Goal: Task Accomplishment & Management: Complete application form

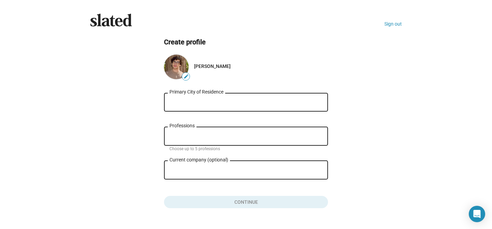
click at [207, 107] on div "Primary City of Residence" at bounding box center [245, 102] width 153 height 20
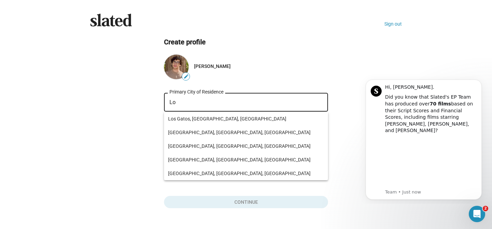
type input "L"
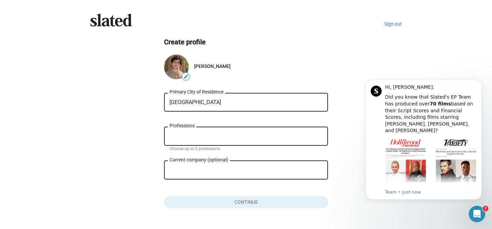
click at [218, 140] on div "Professions" at bounding box center [245, 136] width 153 height 20
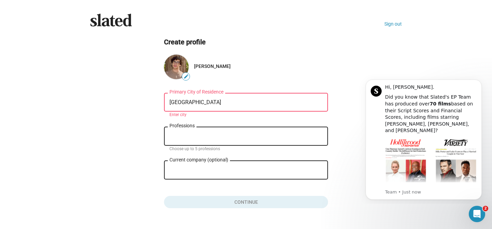
click at [231, 95] on div "[GEOGRAPHIC_DATA]" at bounding box center [245, 102] width 153 height 20
drag, startPoint x: 221, startPoint y: 102, endPoint x: 106, endPoint y: 70, distance: 119.5
click at [121, 76] on ng-component "Create profile edit [PERSON_NAME] [GEOGRAPHIC_DATA] of Residence Enter city Pro…" at bounding box center [246, 123] width 312 height 171
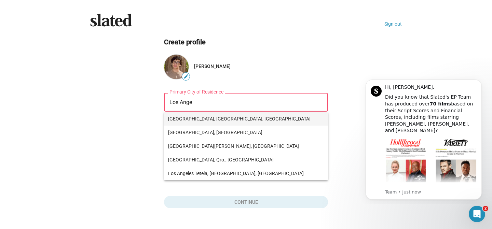
click at [198, 115] on span "[GEOGRAPHIC_DATA], [GEOGRAPHIC_DATA], [GEOGRAPHIC_DATA]" at bounding box center [246, 119] width 156 height 14
type input "[GEOGRAPHIC_DATA], [GEOGRAPHIC_DATA], [GEOGRAPHIC_DATA]"
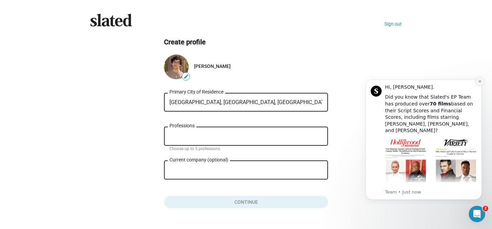
click at [480, 83] on icon "Dismiss notification" at bounding box center [480, 82] width 4 height 4
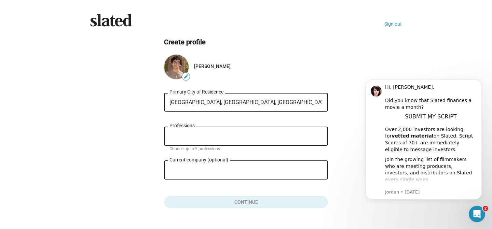
click at [212, 131] on div "Professions" at bounding box center [245, 136] width 153 height 20
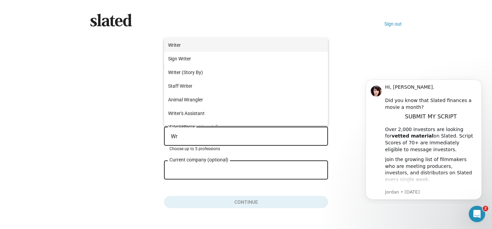
type input "Wr"
click at [188, 42] on span "Writer" at bounding box center [246, 45] width 156 height 14
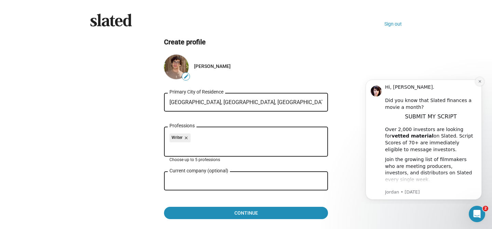
click at [480, 83] on icon "Dismiss notification" at bounding box center [480, 82] width 4 height 4
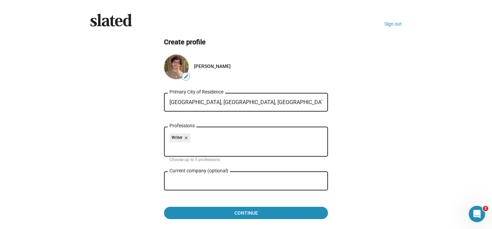
click at [212, 184] on input "Current company (optional)" at bounding box center [240, 181] width 143 height 6
click at [223, 222] on div "Slated Sign out Create profile edit [PERSON_NAME] [GEOGRAPHIC_DATA], [GEOGRAPHI…" at bounding box center [246, 119] width 322 height 211
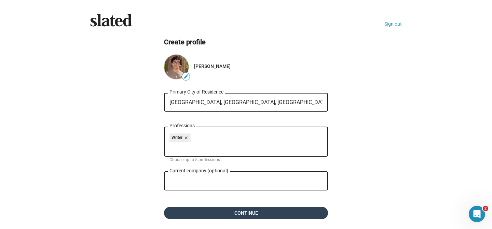
click at [222, 219] on span "Continue" at bounding box center [245, 213] width 153 height 12
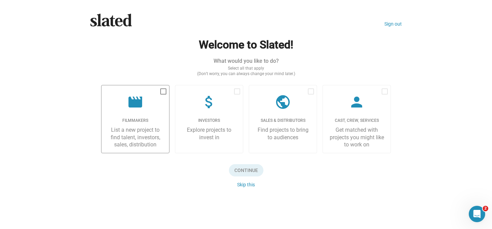
click at [145, 90] on label "movie Filmmakers List a new project to find talent, investors, sales, distribut…" at bounding box center [135, 119] width 68 height 68
click at [163, 95] on input "checkbox" at bounding box center [163, 95] width 0 height 0
checkbox input "true"
click at [255, 174] on span "Continue" at bounding box center [246, 170] width 34 height 12
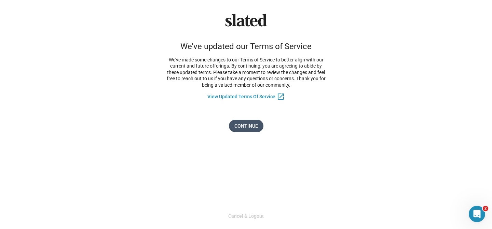
click at [244, 121] on span "Continue" at bounding box center [246, 126] width 24 height 12
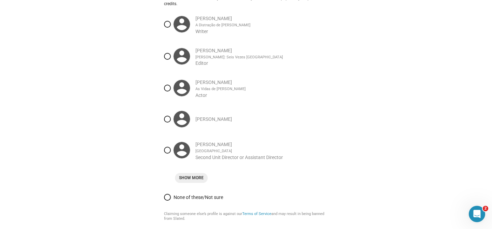
scroll to position [64, 0]
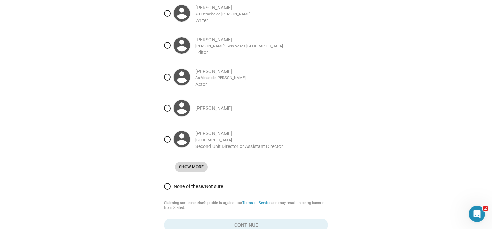
click at [195, 170] on span "Show More" at bounding box center [191, 167] width 25 height 7
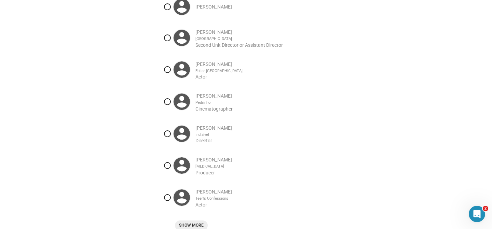
scroll to position [180, 0]
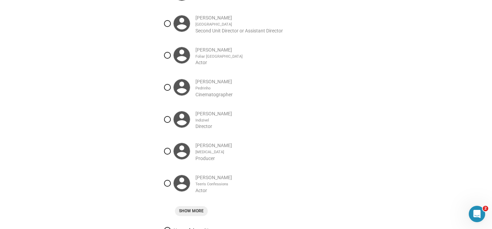
click at [174, 122] on div at bounding box center [182, 119] width 16 height 16
click at [171, 122] on input "[PERSON_NAME] Indizivel Director" at bounding box center [167, 119] width 7 height 7
radio input "true"
click at [185, 158] on div at bounding box center [182, 151] width 16 height 16
click at [171, 155] on input "[PERSON_NAME] [MEDICAL_DATA] Producer" at bounding box center [167, 151] width 7 height 7
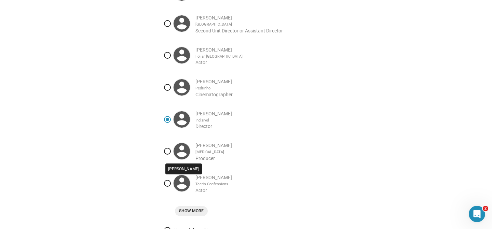
radio input "true"
click at [169, 127] on label "[PERSON_NAME] Indizivel Director" at bounding box center [246, 119] width 164 height 27
click at [169, 123] on input "[PERSON_NAME] Indizivel Director" at bounding box center [167, 119] width 7 height 7
radio input "true"
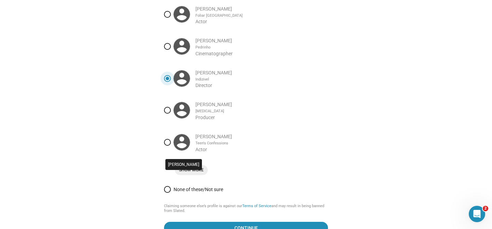
scroll to position [222, 0]
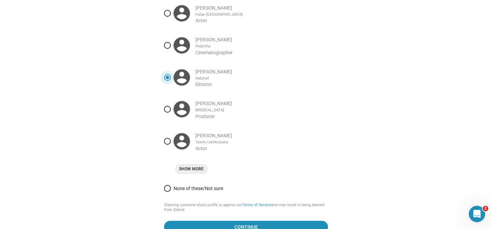
click at [192, 191] on span "None of these/Not sure" at bounding box center [249, 188] width 157 height 5
click at [171, 192] on input "None of these/Not sure" at bounding box center [167, 188] width 7 height 7
radio input "true"
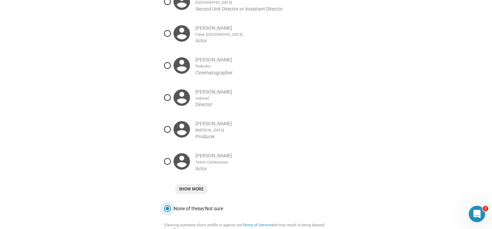
scroll to position [266, 0]
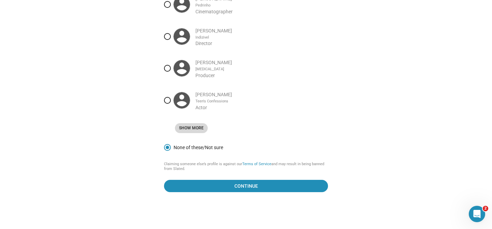
click at [199, 129] on span "Show More" at bounding box center [191, 128] width 25 height 7
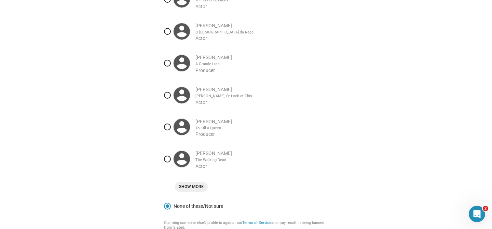
scroll to position [364, 0]
click at [193, 190] on span "Show More" at bounding box center [191, 186] width 25 height 7
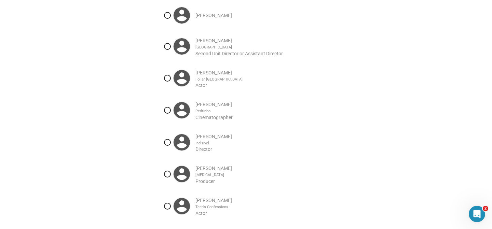
scroll to position [170, 0]
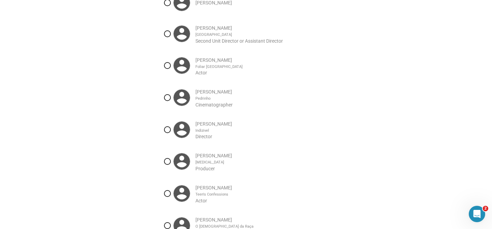
click at [201, 142] on label "[PERSON_NAME] Indizivel Director" at bounding box center [246, 129] width 164 height 27
click at [171, 133] on input "[PERSON_NAME] Indizivel Director" at bounding box center [167, 129] width 7 height 7
radio input "true"
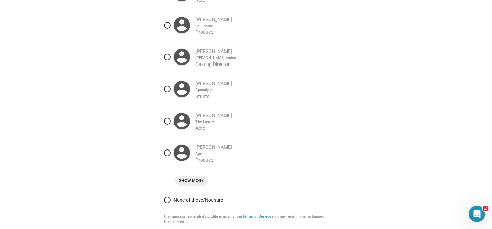
scroll to position [589, 0]
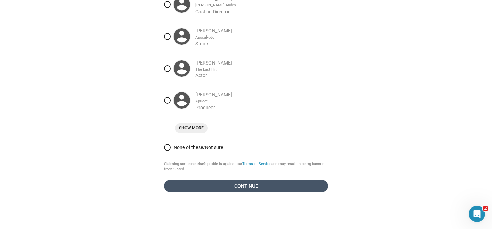
click at [230, 192] on span "Continue" at bounding box center [245, 186] width 153 height 12
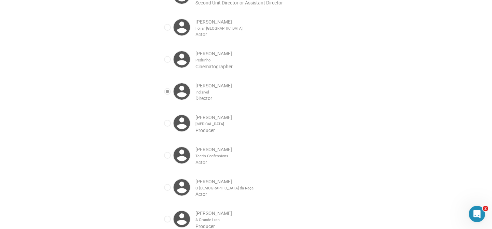
scroll to position [0, 0]
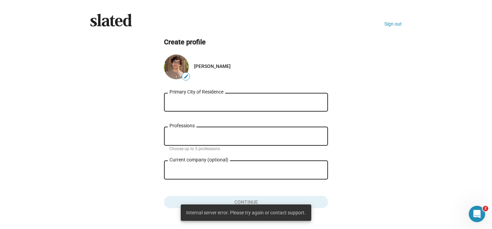
click at [200, 108] on div "Primary City of Residence" at bounding box center [245, 102] width 153 height 20
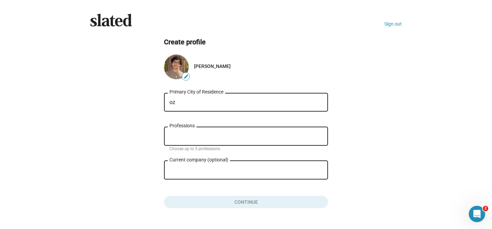
type input "o"
type input "l"
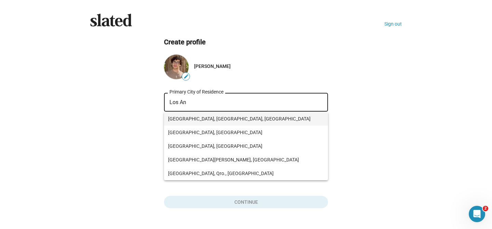
click at [213, 123] on span "[GEOGRAPHIC_DATA], [GEOGRAPHIC_DATA], [GEOGRAPHIC_DATA]" at bounding box center [246, 119] width 156 height 14
type input "[GEOGRAPHIC_DATA], [GEOGRAPHIC_DATA], [GEOGRAPHIC_DATA]"
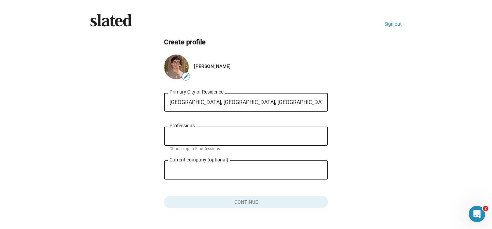
click at [195, 137] on input "Professions" at bounding box center [247, 137] width 153 height 6
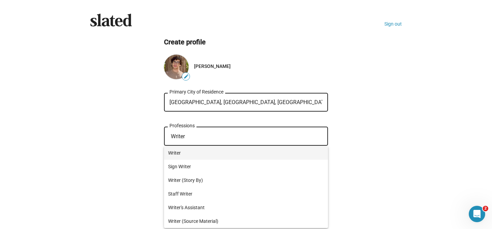
type input "Writer"
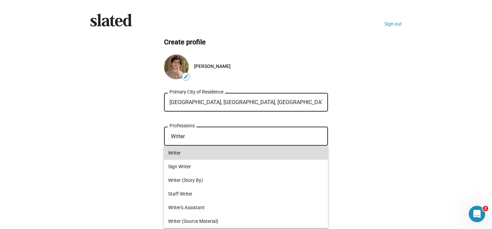
click at [204, 156] on span "Writer" at bounding box center [246, 153] width 156 height 14
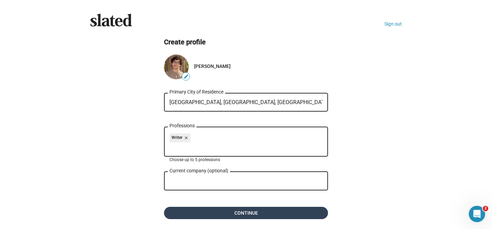
click at [227, 210] on span "Continue" at bounding box center [245, 213] width 153 height 12
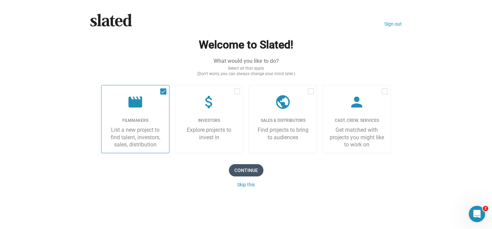
click at [249, 170] on span "Continue" at bounding box center [246, 170] width 34 height 12
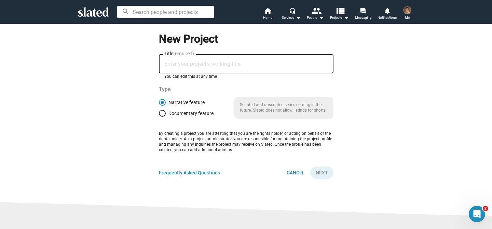
click at [198, 64] on input "Title (required)" at bounding box center [246, 64] width 164 height 6
type input "Brazilian Nutcracker"
click at [324, 176] on span "Next" at bounding box center [322, 173] width 12 height 12
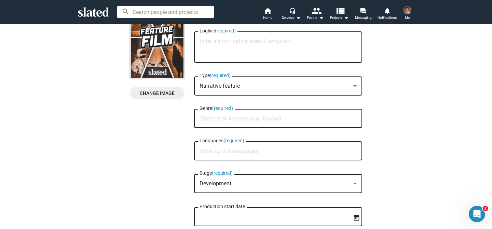
scroll to position [38, 0]
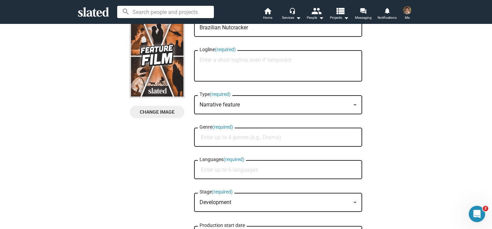
click at [164, 120] on div "Change Image" at bounding box center [158, 72] width 57 height 110
click at [165, 119] on div "Change Image" at bounding box center [158, 72] width 57 height 110
click at [163, 113] on span "Change Image" at bounding box center [157, 112] width 44 height 12
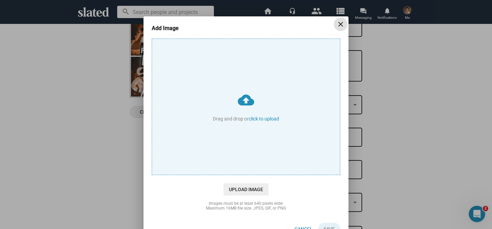
scroll to position [14, 0]
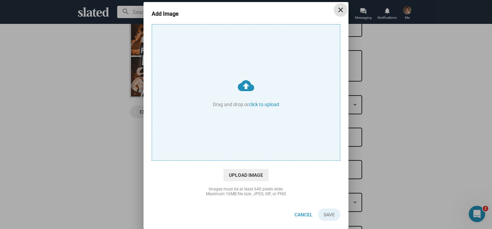
click at [339, 9] on mat-icon "close" at bounding box center [340, 10] width 8 height 8
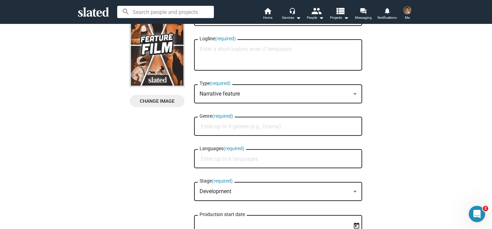
scroll to position [49, 0]
click at [225, 97] on div "Narrative feature" at bounding box center [274, 93] width 151 height 7
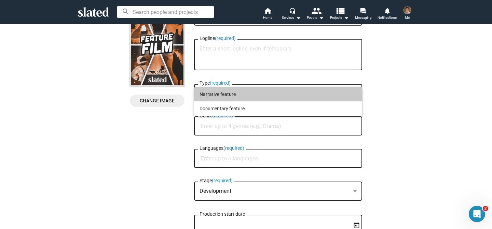
click at [225, 97] on span "Narrative feature" at bounding box center [277, 94] width 157 height 14
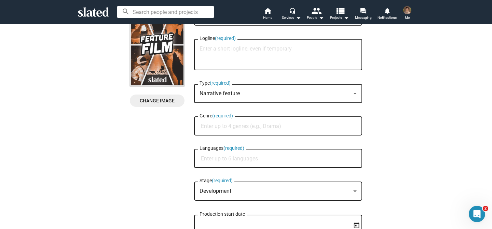
click at [260, 127] on input "Genre (required)" at bounding box center [279, 126] width 157 height 6
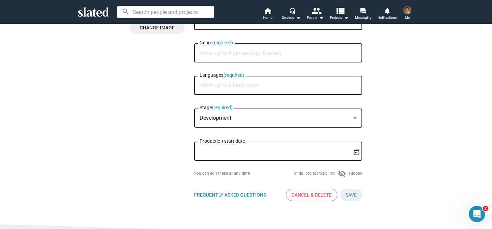
scroll to position [123, 0]
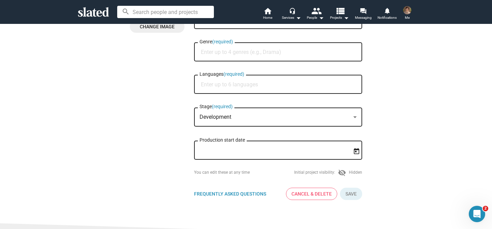
click at [258, 123] on div "Development Stage (required)" at bounding box center [277, 116] width 157 height 20
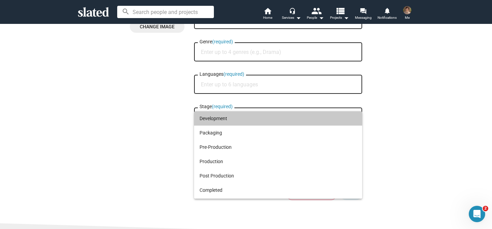
click at [241, 113] on span "Development" at bounding box center [277, 118] width 157 height 14
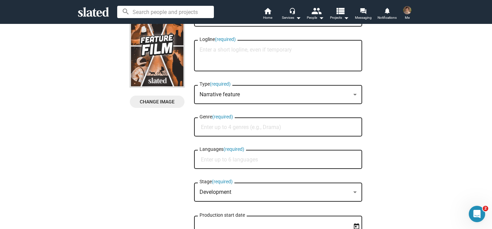
scroll to position [47, 0]
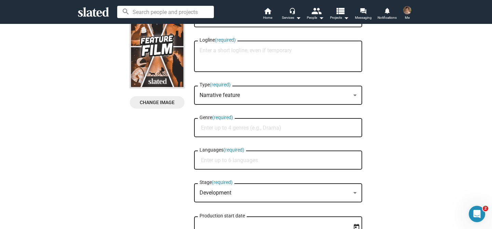
click at [229, 173] on div "Languages (required)" at bounding box center [278, 164] width 168 height 26
click at [230, 167] on div "Languages (required)" at bounding box center [277, 160] width 157 height 20
type input "Engl"
click at [222, 179] on span "English" at bounding box center [278, 178] width 160 height 14
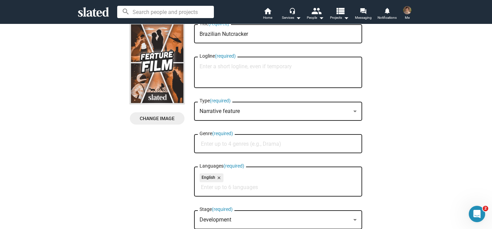
scroll to position [32, 0]
click at [294, 148] on div "Genre (required)" at bounding box center [277, 143] width 157 height 20
type input "C"
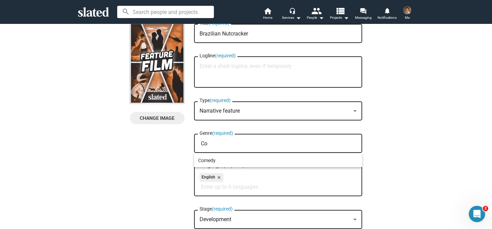
type input "C"
type input "Holid"
click at [215, 157] on span "Holiday" at bounding box center [278, 161] width 160 height 14
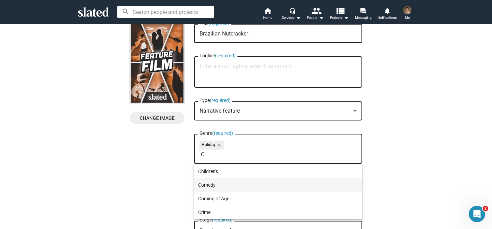
type input "C"
click at [216, 186] on span "Comedy" at bounding box center [278, 185] width 160 height 14
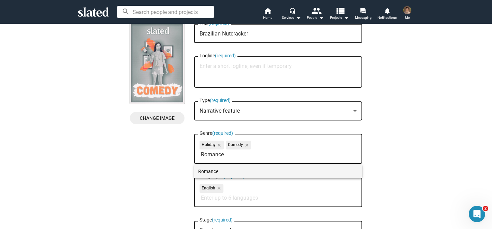
type input "Romance"
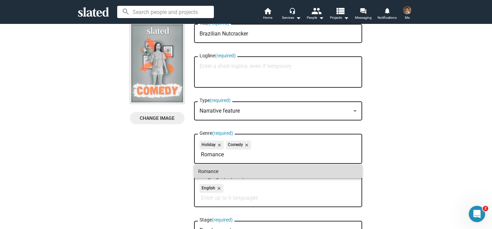
click at [238, 174] on span "Romance" at bounding box center [278, 172] width 160 height 14
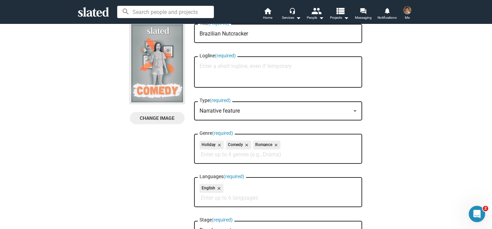
click at [289, 158] on input "Genre (required)" at bounding box center [279, 155] width 157 height 6
type input "Rom"
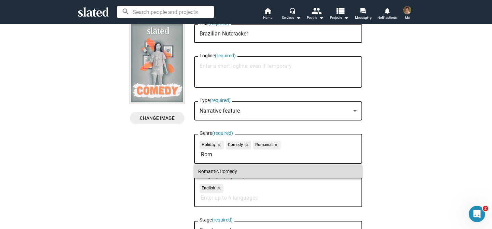
click at [262, 165] on span "Romantic Comedy" at bounding box center [278, 172] width 160 height 14
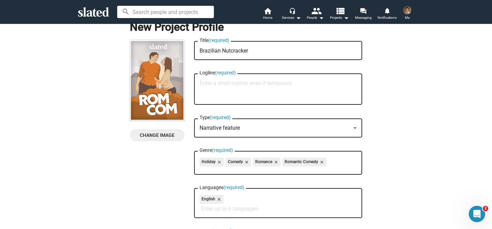
scroll to position [0, 0]
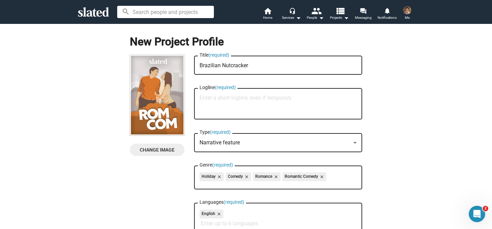
click at [170, 94] on img at bounding box center [157, 95] width 55 height 81
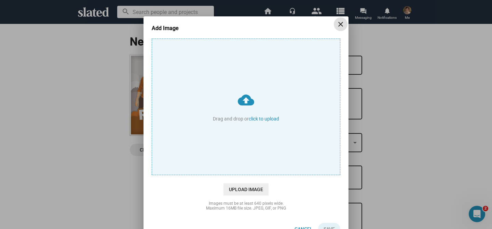
click at [341, 26] on mat-icon "close" at bounding box center [340, 24] width 8 height 8
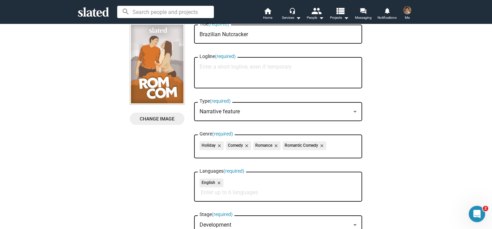
scroll to position [38, 0]
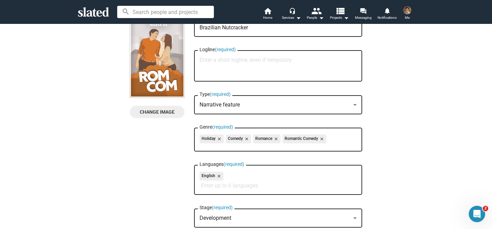
click at [246, 141] on mat-icon "close" at bounding box center [246, 139] width 6 height 6
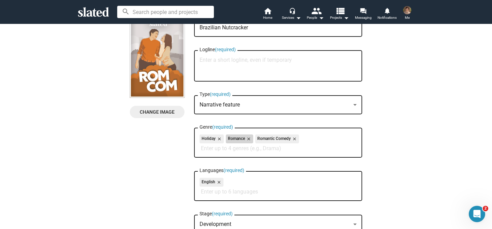
click at [249, 141] on mat-icon "close" at bounding box center [248, 139] width 6 height 6
click at [266, 141] on mat-icon "close" at bounding box center [264, 139] width 6 height 6
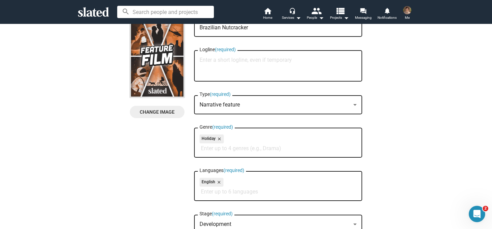
click at [145, 155] on div "Change Image Change Image Brazilian Nutcracker Title (required) Logline (requir…" at bounding box center [246, 165] width 232 height 296
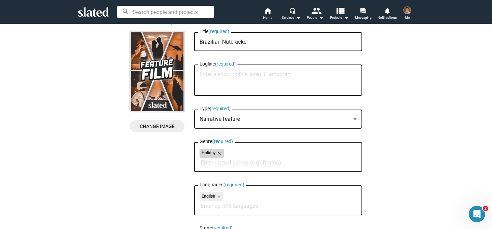
click at [220, 155] on mat-icon "close" at bounding box center [219, 153] width 6 height 6
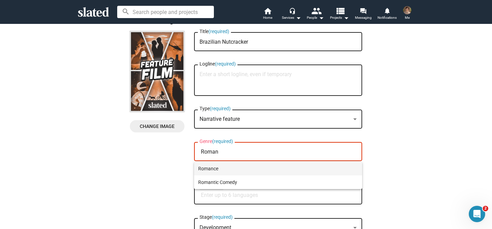
type input "Roman"
click at [234, 169] on span "Romance" at bounding box center [278, 169] width 160 height 14
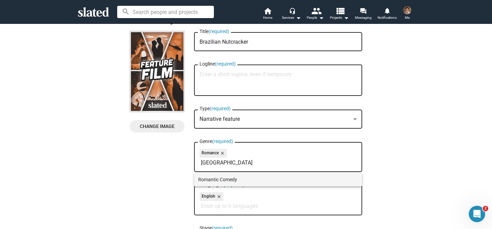
type input "[GEOGRAPHIC_DATA]"
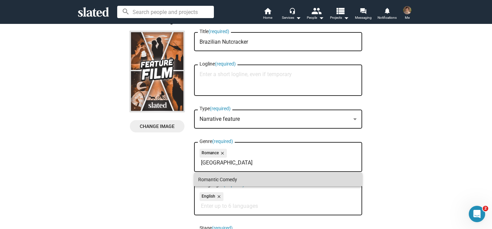
click at [243, 176] on span "Romantic Comedy" at bounding box center [278, 180] width 160 height 14
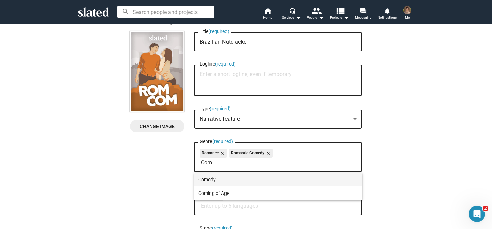
type input "Com"
click at [279, 177] on span "Comedy" at bounding box center [278, 180] width 160 height 14
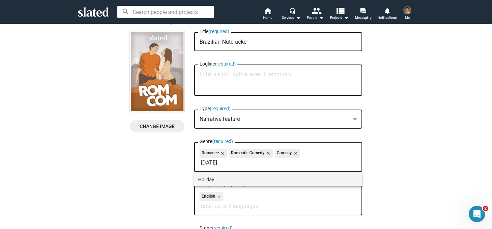
type input "[DATE]"
click at [255, 182] on span "Holiday" at bounding box center [278, 180] width 160 height 14
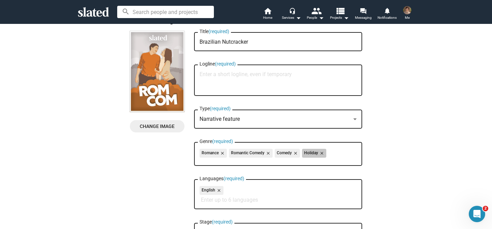
drag, startPoint x: 311, startPoint y: 154, endPoint x: 211, endPoint y: 151, distance: 99.4
click at [211, 151] on div "Romance close Romantic Comedy close Comedy close Holiday close" at bounding box center [277, 154] width 157 height 11
click at [450, 152] on div "New Project Profile Change Image Change Image Brazilian Nutcracker Title (requi…" at bounding box center [246, 160] width 500 height 321
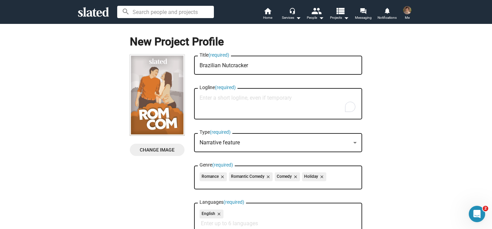
click at [258, 106] on textarea "Logline (required)" at bounding box center [277, 104] width 157 height 18
paste textarea "When a Christmas-hating elementary school teacher is forced to show a cheerful …"
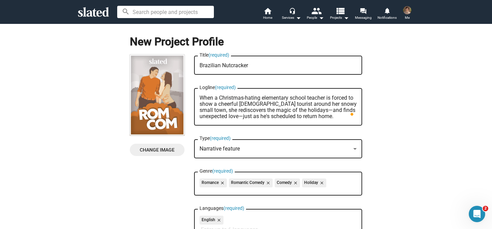
drag, startPoint x: 299, startPoint y: 111, endPoint x: 304, endPoint y: 112, distance: 4.9
click at [304, 112] on textarea "When a Christmas-hating elementary school teacher is forced to show a cheerful …" at bounding box center [277, 107] width 157 height 25
drag, startPoint x: 215, startPoint y: 116, endPoint x: 216, endPoint y: 109, distance: 7.3
click at [216, 109] on textarea "When a Christmas-hating elementary school teacher is forced to show a cheerful …" at bounding box center [277, 107] width 157 height 25
click at [211, 115] on textarea "When a Christmas-hating elementary school teacher is forced to show a cheerful …" at bounding box center [277, 107] width 157 height 25
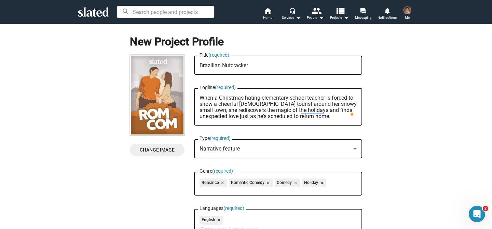
click at [267, 107] on textarea "When a Christmas-hating elementary school teacher is forced to show a cheerful …" at bounding box center [277, 107] width 157 height 25
drag, startPoint x: 291, startPoint y: 97, endPoint x: 264, endPoint y: 95, distance: 26.7
click at [264, 95] on textarea "When a Christmas-hating elementary school teacher is forced to show a cheerful …" at bounding box center [277, 107] width 157 height 25
click at [288, 103] on textarea "When a Christmas-hating school teacher is forced to show a cheerful [DEMOGRAPHI…" at bounding box center [277, 107] width 157 height 25
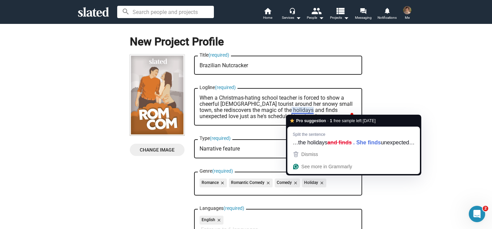
click at [315, 106] on textarea "When a Christmas-hating school teacher is forced to show a cheerful [DEMOGRAPHI…" at bounding box center [277, 107] width 157 height 25
type textarea "When a Christmas-hating school teacher is forced to show a cheerful [DEMOGRAPHI…"
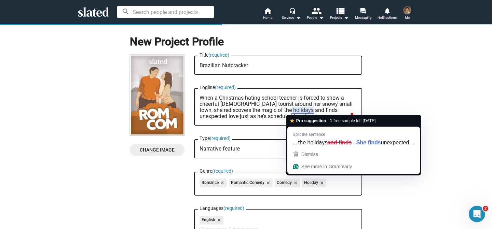
click at [272, 94] on div "When a Christmas-hating school teacher is forced to show a cheerful [DEMOGRAPHI…" at bounding box center [277, 106] width 157 height 39
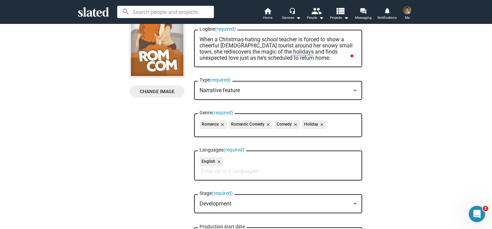
scroll to position [170, 0]
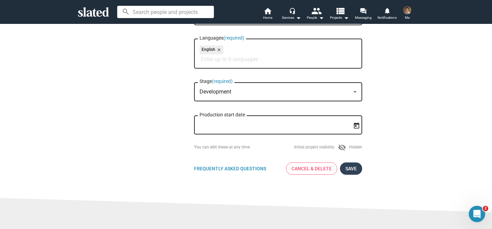
click at [358, 170] on button "Save" at bounding box center [351, 169] width 22 height 12
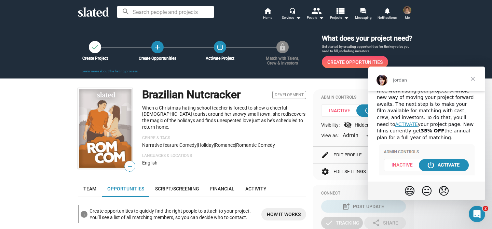
scroll to position [15, 0]
click at [454, 166] on img "Intercom messenger" at bounding box center [427, 158] width 96 height 31
click at [474, 78] on span "Close" at bounding box center [472, 79] width 25 height 25
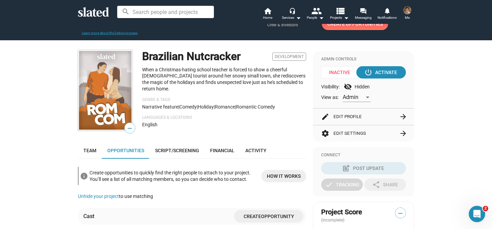
scroll to position [46, 0]
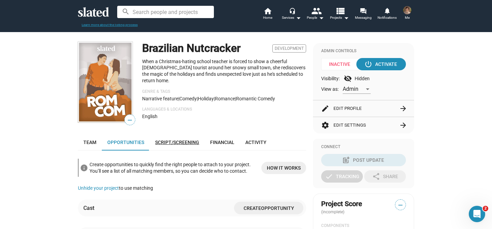
click at [171, 145] on link "Script/Screening" at bounding box center [177, 142] width 55 height 16
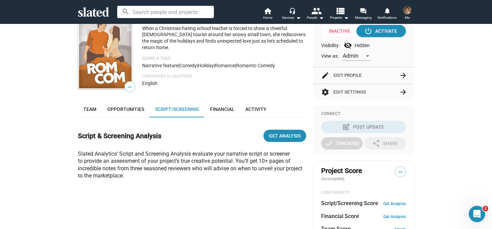
scroll to position [40, 0]
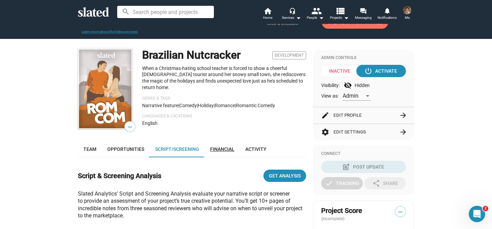
click at [227, 147] on span "Financial" at bounding box center [222, 149] width 24 height 5
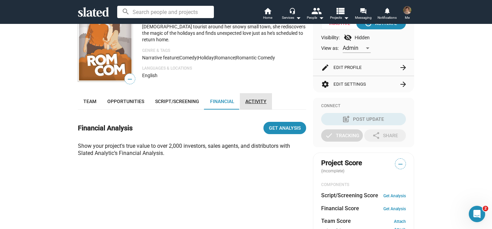
click at [256, 107] on link "Activity" at bounding box center [256, 101] width 32 height 16
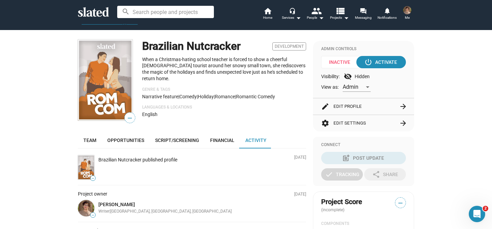
scroll to position [48, 0]
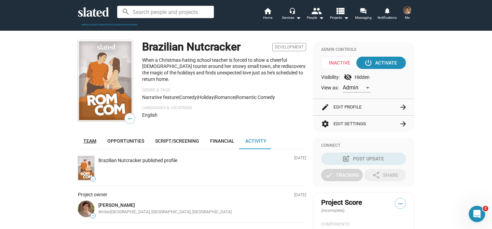
click at [90, 139] on span "Team" at bounding box center [89, 140] width 13 height 5
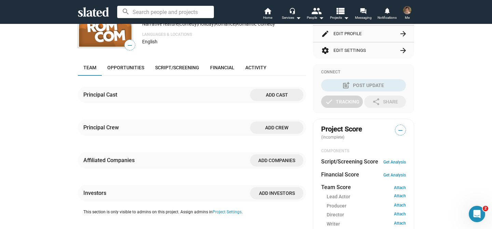
scroll to position [120, 0]
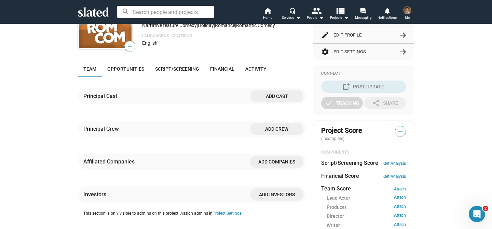
click at [125, 70] on span "Opportunities" at bounding box center [125, 68] width 37 height 5
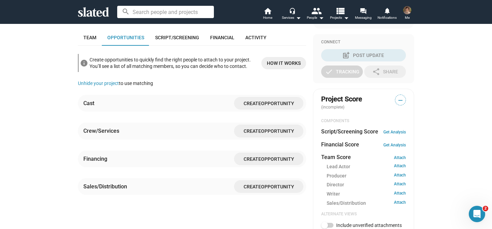
scroll to position [150, 0]
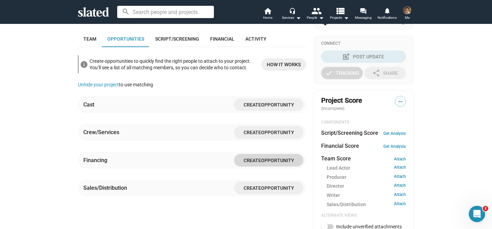
click at [251, 158] on span "Create" at bounding box center [252, 160] width 17 height 5
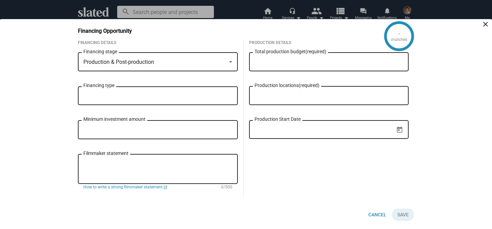
click at [486, 23] on mat-icon "close" at bounding box center [485, 24] width 8 height 8
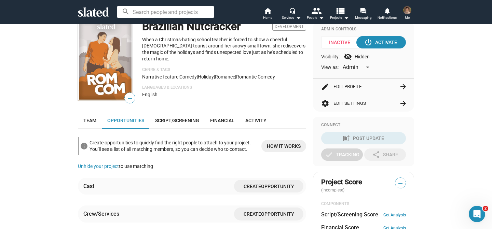
scroll to position [0, 0]
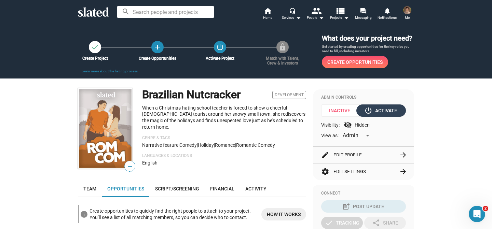
click at [385, 112] on div "power_settings_new Activate" at bounding box center [380, 111] width 31 height 12
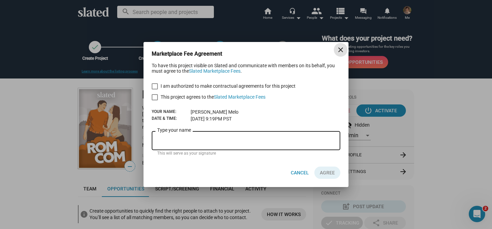
click at [165, 85] on span "I am authorized to make contractual agreements for this project" at bounding box center [228, 86] width 135 height 8
click at [155, 89] on input "I am authorized to make contractual agreements for this project" at bounding box center [154, 89] width 0 height 0
checkbox input "true"
click at [182, 98] on span "This project agrees to the Slated Marketplace Fees" at bounding box center [213, 97] width 105 height 8
click at [155, 100] on input "This project agrees to the Slated Marketplace Fees" at bounding box center [154, 100] width 0 height 0
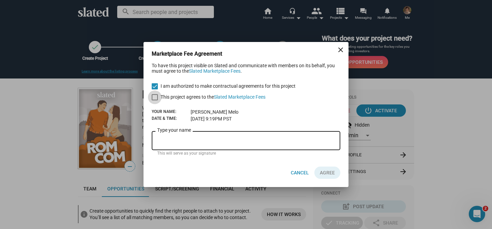
checkbox input "true"
click at [222, 146] on div "Type your name" at bounding box center [246, 140] width 178 height 20
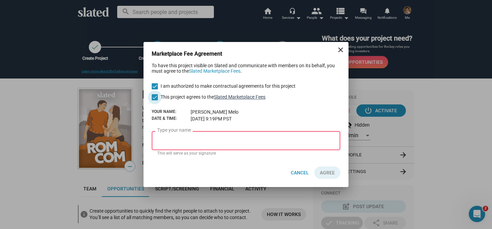
click at [236, 95] on link "Slated Marketplace Fees" at bounding box center [240, 96] width 52 height 5
drag, startPoint x: 223, startPoint y: 112, endPoint x: 189, endPoint y: 112, distance: 34.5
click at [189, 112] on div "Your Name: [PERSON_NAME]" at bounding box center [246, 111] width 189 height 5
copy div "[PERSON_NAME]"
click at [205, 137] on div "Type your name" at bounding box center [246, 140] width 178 height 20
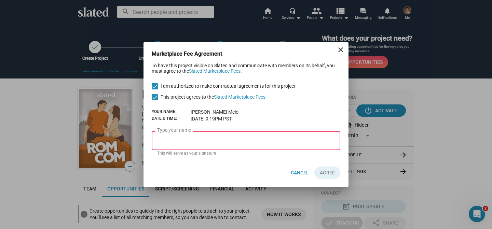
paste input "[PERSON_NAME]"
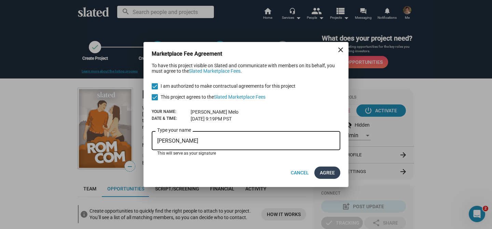
type input "[PERSON_NAME]"
click at [324, 170] on span "AGREE" at bounding box center [327, 173] width 15 height 12
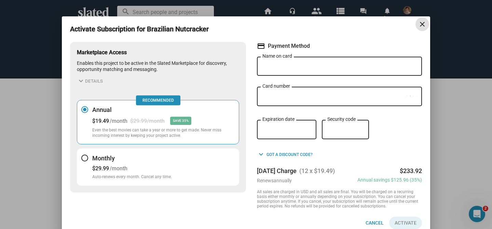
scroll to position [9, 0]
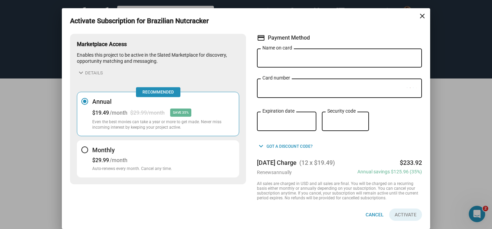
click at [152, 154] on div "Monthly $29.99 /month Auto-renews every month. Cancel any time." at bounding box center [132, 159] width 80 height 26
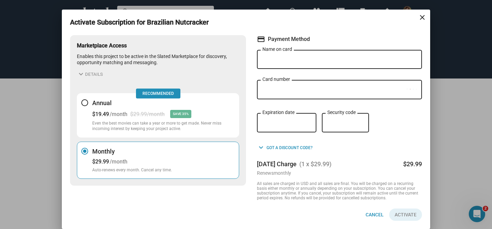
click at [296, 60] on input "Name on card" at bounding box center [339, 60] width 154 height 6
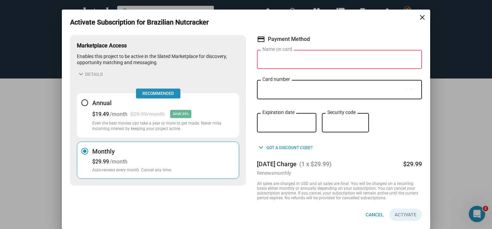
type input "[PERSON_NAME]"
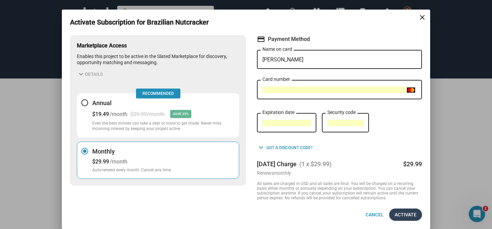
click at [416, 220] on span "Activate" at bounding box center [406, 215] width 22 height 12
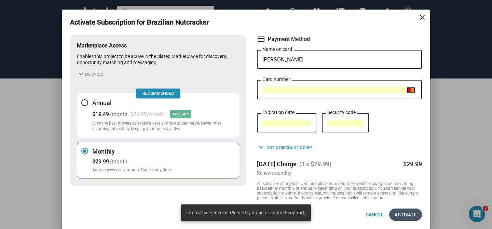
click at [400, 217] on span "Activate" at bounding box center [406, 215] width 22 height 12
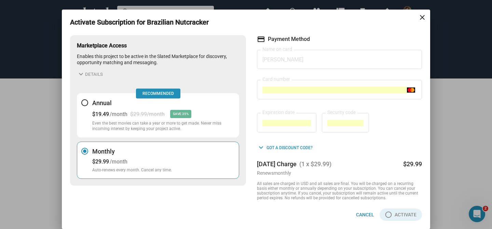
scroll to position [0, 0]
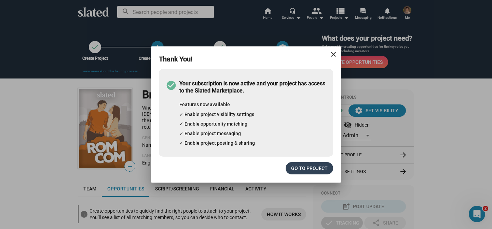
click at [307, 171] on span "Go to project" at bounding box center [309, 168] width 37 height 12
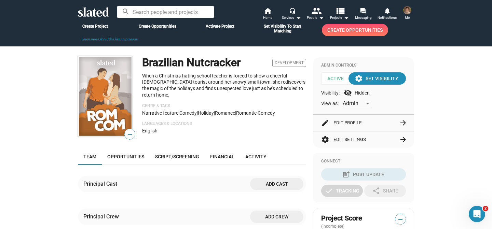
scroll to position [27, 0]
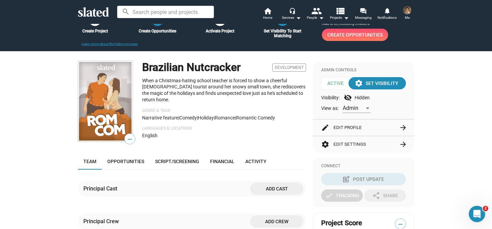
click at [384, 77] on div "Admin Controls Active settings Set Visibility Visibility: visibility_off Hidden…" at bounding box center [363, 90] width 101 height 57
click at [385, 83] on div "settings Set Visibility" at bounding box center [377, 83] width 42 height 12
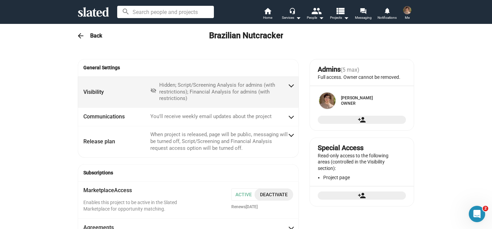
click at [223, 96] on div "Hidden; Script/Screening Analysis for admins (with restrictions); Financial Ana…" at bounding box center [223, 92] width 128 height 20
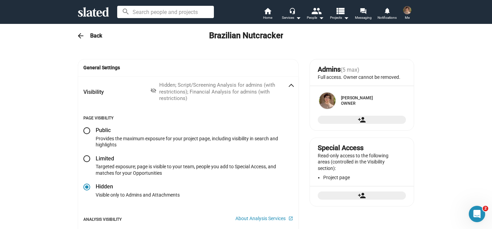
click at [223, 96] on div "Hidden; Script/Screening Analysis for admins (with restrictions); Financial Ana…" at bounding box center [223, 92] width 128 height 20
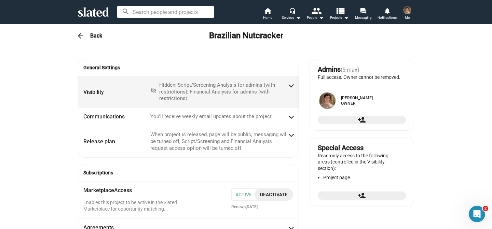
click at [194, 94] on div "Hidden; Script/Screening Analysis for admins (with restrictions); Financial Ana…" at bounding box center [223, 92] width 128 height 20
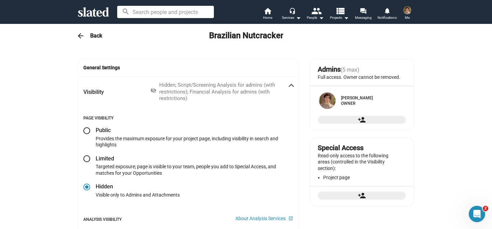
click at [194, 94] on div "Hidden; Script/Screening Analysis for admins (with restrictions); Financial Ana…" at bounding box center [223, 92] width 128 height 20
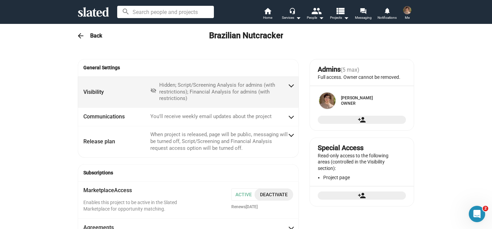
click at [194, 94] on div "Hidden; Script/Screening Analysis for admins (with restrictions); Financial Ana…" at bounding box center [223, 92] width 128 height 20
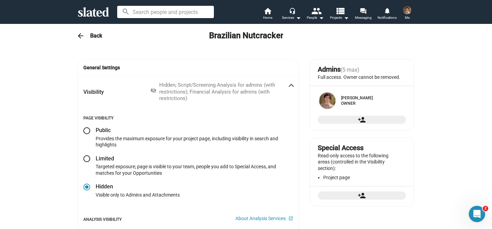
click at [193, 138] on div "Provides the maximum exposure for your project page, including visibility in se…" at bounding box center [194, 142] width 197 height 13
click at [89, 129] on span at bounding box center [86, 130] width 7 height 7
click at [89, 129] on input "radio" at bounding box center [86, 130] width 7 height 7
radio input "true"
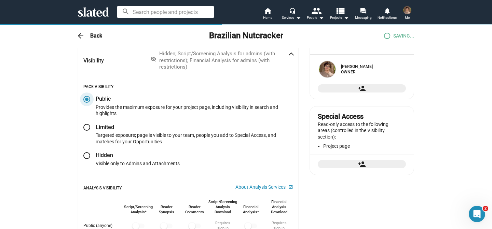
checkbox input "true"
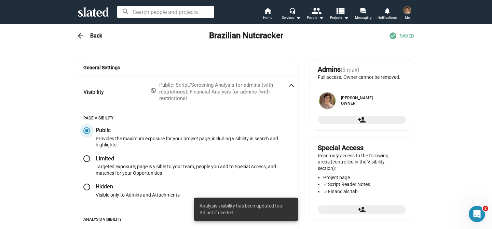
click at [249, 95] on div "Public; Script/Screening Analysis for admins (with restrictions); Financial Ana…" at bounding box center [223, 92] width 128 height 20
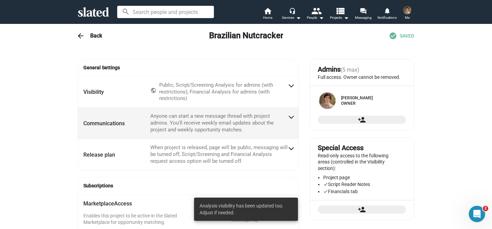
click at [208, 119] on mat-panel-description "Anyone can start a new message thread with project admins. You'll receive weekl…" at bounding box center [218, 123] width 137 height 20
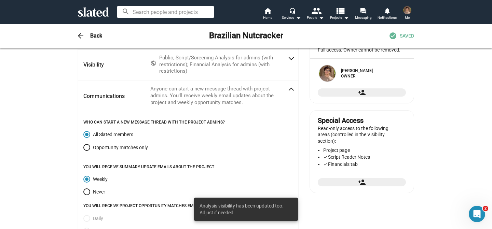
scroll to position [32, 0]
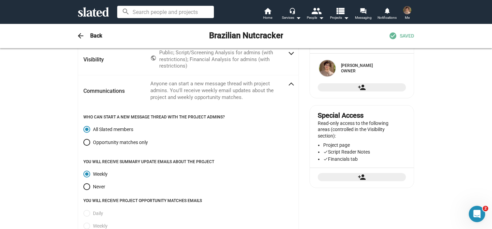
click at [184, 98] on mat-panel-description "Anyone can start a new message thread with project admins. You'll receive weekl…" at bounding box center [218, 91] width 137 height 20
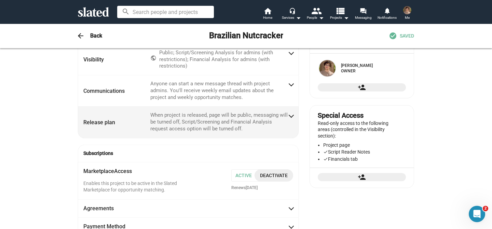
click at [188, 128] on mat-panel-description "When project is released, page will be public, messaging will be turned off, Sc…" at bounding box center [218, 122] width 137 height 20
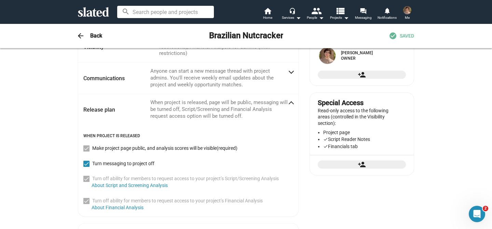
scroll to position [64, 0]
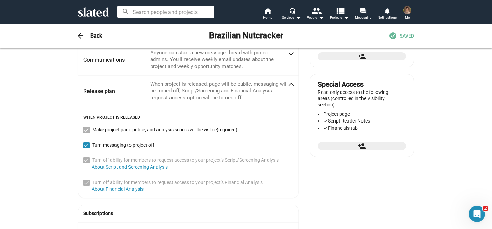
click at [179, 96] on mat-panel-description "When project is released, page will be public, messaging will be turned off, Sc…" at bounding box center [218, 91] width 137 height 20
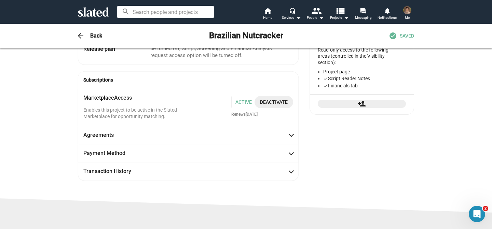
scroll to position [106, 0]
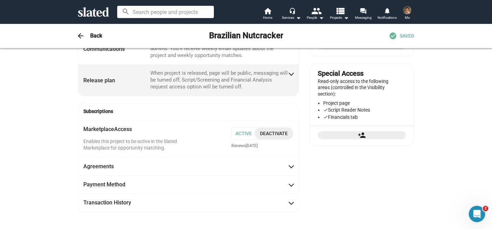
click at [223, 87] on mat-panel-description "When project is released, page will be public, messaging will be turned off, Sc…" at bounding box center [218, 80] width 137 height 20
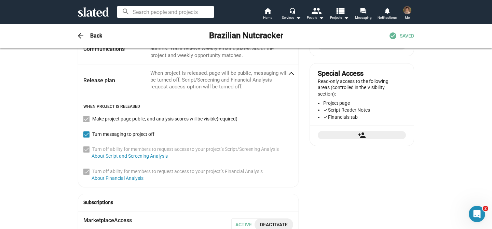
scroll to position [64, 0]
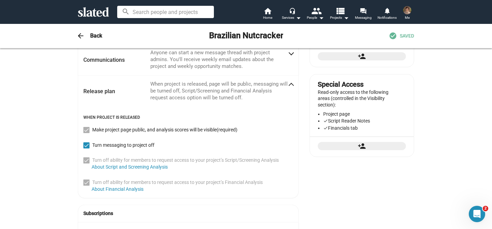
click at [226, 104] on mat-expansion-panel-header "Release plan When project is released, page will be public, messaging will be t…" at bounding box center [188, 90] width 221 height 31
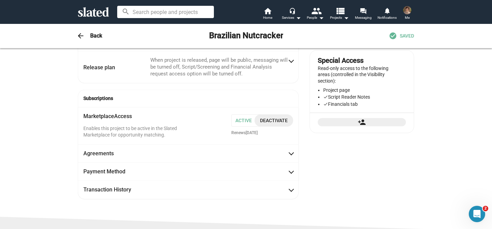
scroll to position [93, 0]
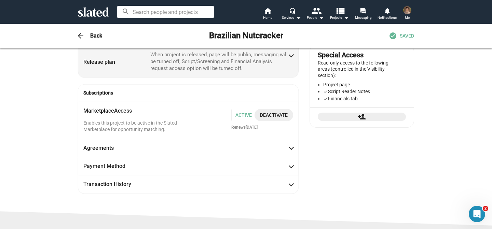
click at [164, 71] on mat-panel-description "When project is released, page will be public, messaging will be turned off, Sc…" at bounding box center [218, 62] width 137 height 20
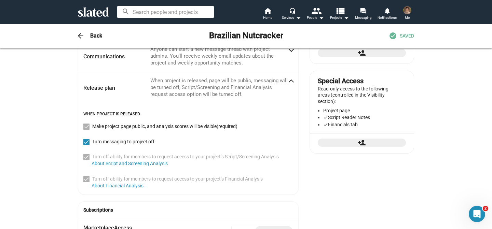
scroll to position [64, 0]
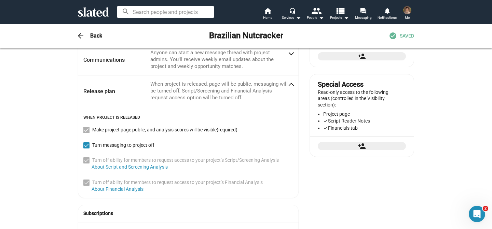
click at [120, 151] on div "When project is released Make project page public, and analysis scores will be …" at bounding box center [188, 152] width 221 height 91
click at [123, 147] on span "Turn messaging to project off" at bounding box center [123, 145] width 62 height 6
click at [86, 149] on input "Turn messaging to project off" at bounding box center [86, 149] width 0 height 0
checkbox input "false"
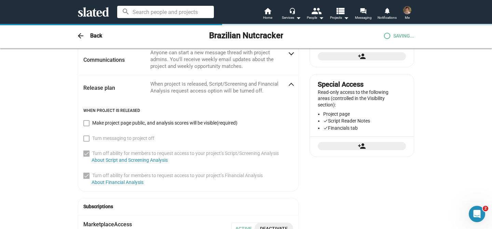
checkbox input "true"
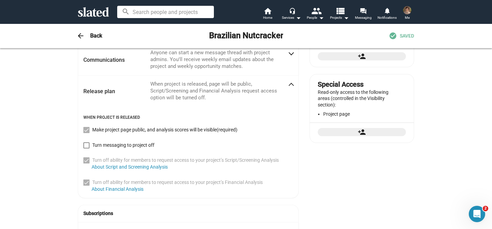
click at [178, 131] on span "Make project page public, and analysis scores will be visible (required)" at bounding box center [164, 130] width 145 height 6
click at [179, 88] on mat-panel-description "When project is released, page will be public, Script/Screening and Financial A…" at bounding box center [218, 91] width 137 height 20
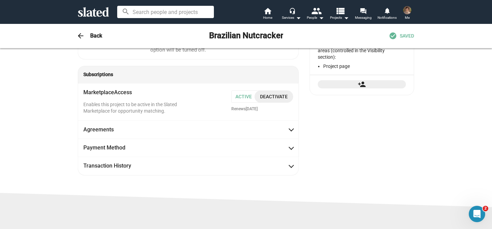
scroll to position [112, 0]
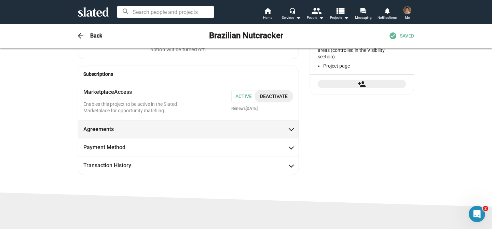
click at [226, 138] on mat-expansion-panel-header "Agreements" at bounding box center [188, 129] width 221 height 18
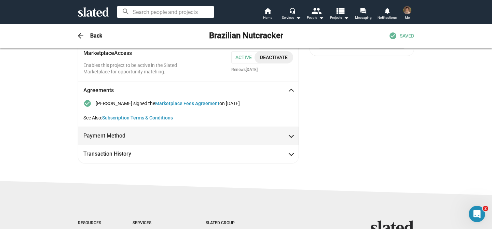
click at [220, 133] on span "Payment Method" at bounding box center [188, 135] width 210 height 7
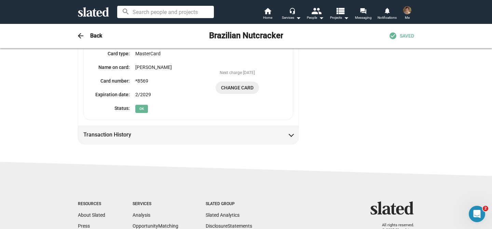
click at [218, 144] on mat-expansion-panel-header "Transaction History" at bounding box center [188, 135] width 221 height 18
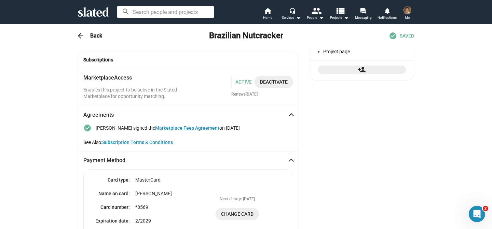
scroll to position [0, 0]
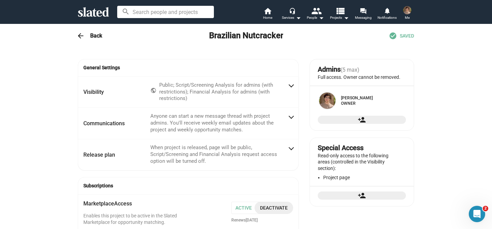
click at [89, 41] on div "arrow_back Back Brazilian Nutcracker check_circle SAVED" at bounding box center [246, 36] width 350 height 14
click at [87, 38] on span "arrow_back" at bounding box center [81, 36] width 14 height 8
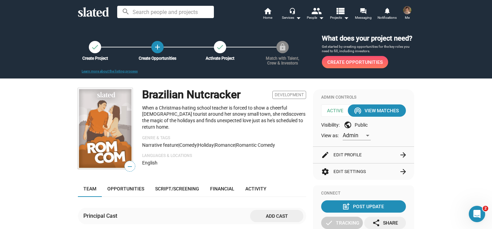
click at [289, 52] on div "check Create Project add Create Opportunities check Activate Project lock Match…" at bounding box center [246, 51] width 350 height 34
click at [363, 64] on span "Create Opportunities" at bounding box center [354, 62] width 55 height 12
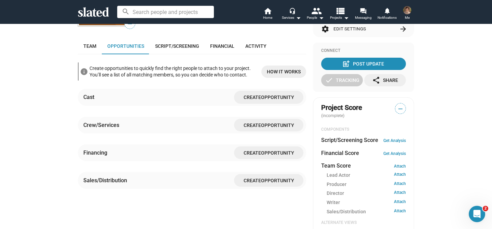
scroll to position [156, 0]
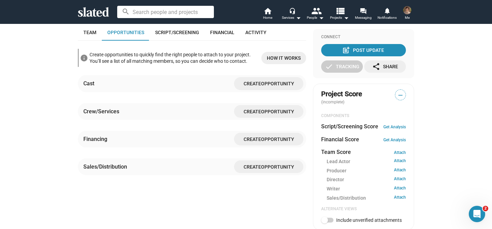
click at [256, 117] on div "Crew/Services Create Opportunity" at bounding box center [192, 111] width 228 height 17
click at [256, 111] on span "Create" at bounding box center [252, 111] width 17 height 5
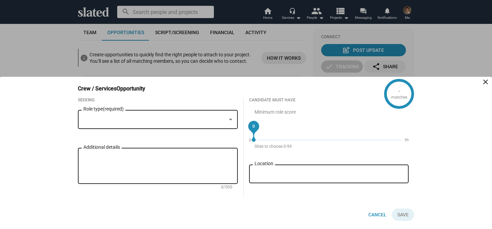
click at [223, 112] on div "Role type (required)" at bounding box center [157, 119] width 149 height 20
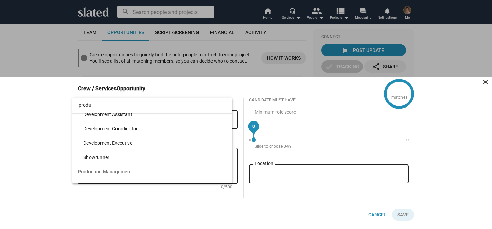
scroll to position [209, 0]
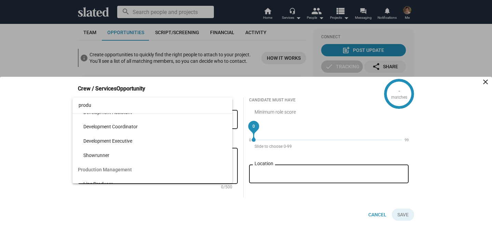
type input "produ"
click at [367, 135] on div at bounding box center [246, 114] width 492 height 229
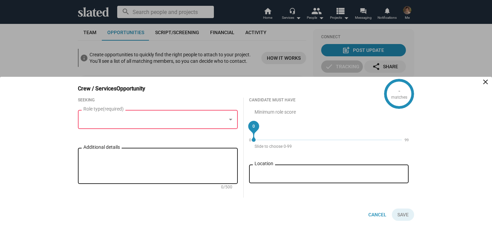
click at [488, 82] on mat-icon "close" at bounding box center [485, 82] width 8 height 8
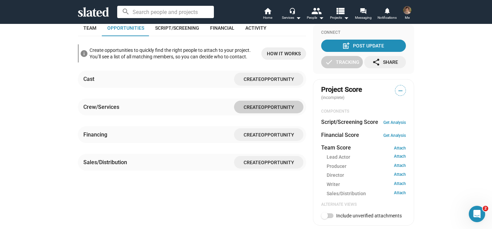
scroll to position [69, 0]
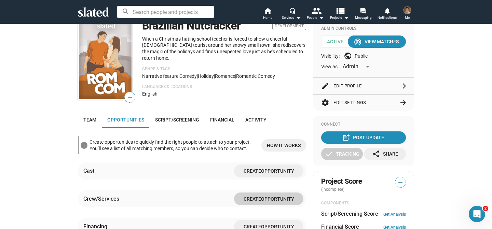
click at [91, 12] on icon at bounding box center [93, 12] width 31 height 10
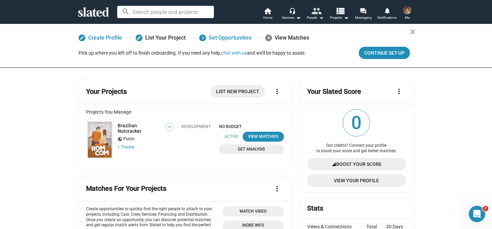
click at [324, 13] on button "people People arrow_drop_down" at bounding box center [315, 14] width 24 height 15
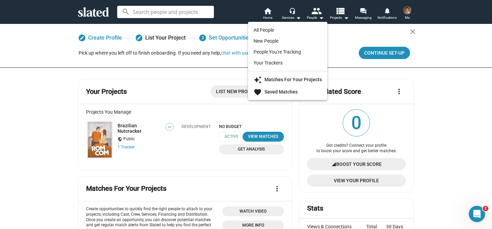
click at [342, 18] on div at bounding box center [246, 114] width 492 height 229
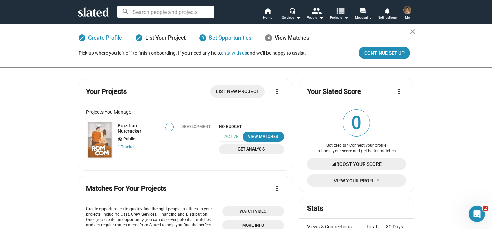
click at [342, 18] on mat-icon "arrow_drop_down" at bounding box center [346, 18] width 8 height 8
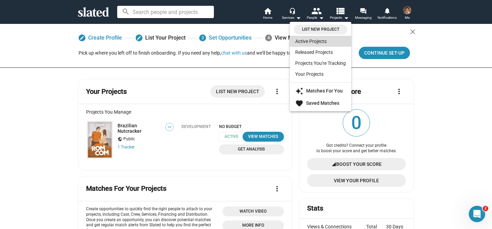
click at [326, 42] on link "Active Projects" at bounding box center [320, 41] width 61 height 11
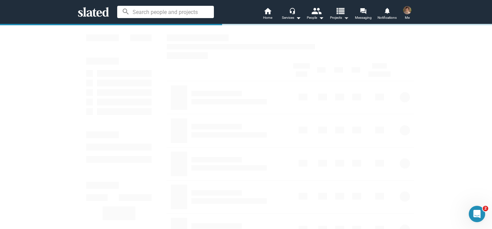
click at [334, 14] on span "Projects arrow_drop_down" at bounding box center [339, 18] width 19 height 8
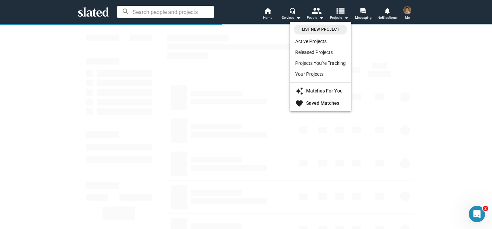
click at [334, 14] on div at bounding box center [246, 114] width 492 height 229
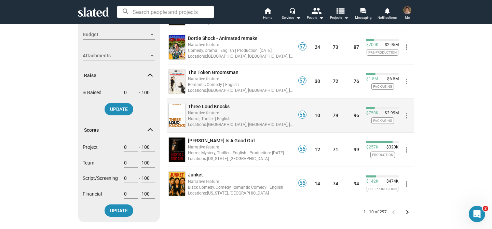
scroll to position [235, 0]
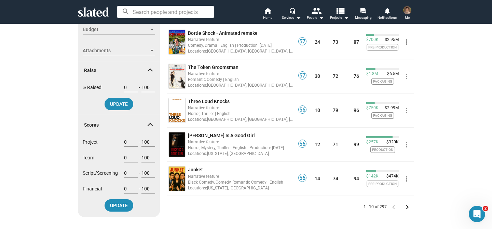
click at [405, 208] on mat-icon "keyboard_arrow_right" at bounding box center [407, 207] width 8 height 8
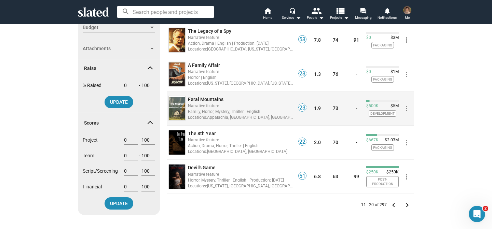
scroll to position [239, 0]
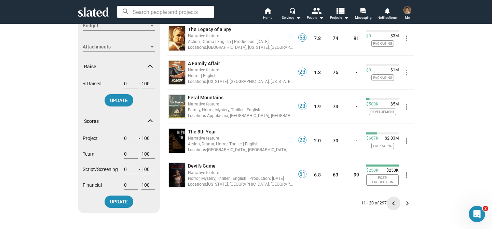
click at [392, 203] on mat-icon "keyboard_arrow_left" at bounding box center [393, 203] width 8 height 8
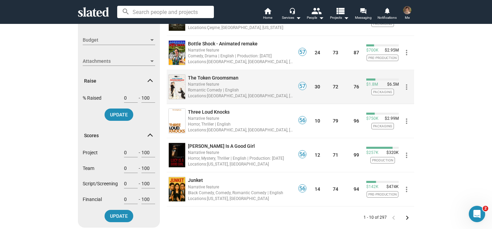
scroll to position [226, 0]
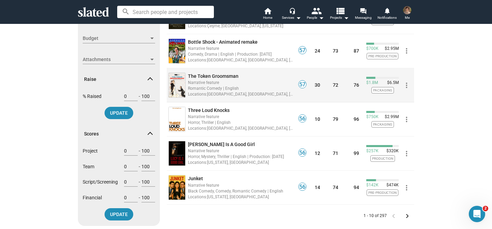
click at [197, 81] on div "Narrative feature" at bounding box center [241, 82] width 106 height 6
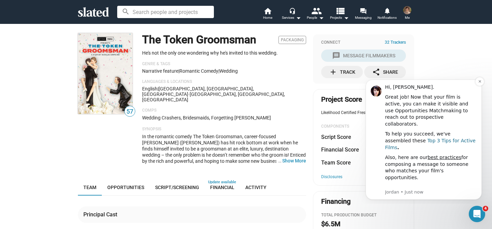
scroll to position [1, 0]
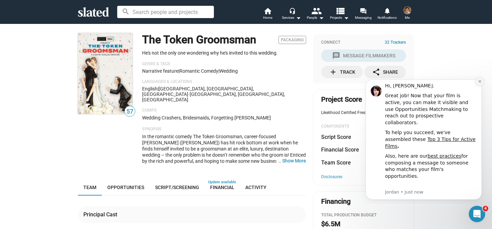
click at [478, 82] on icon "Dismiss notification" at bounding box center [480, 82] width 4 height 4
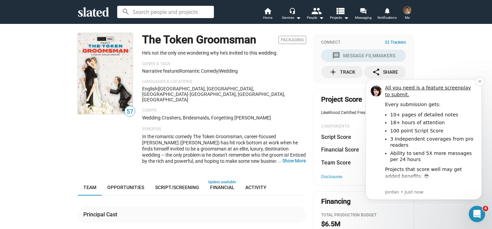
scroll to position [62, 0]
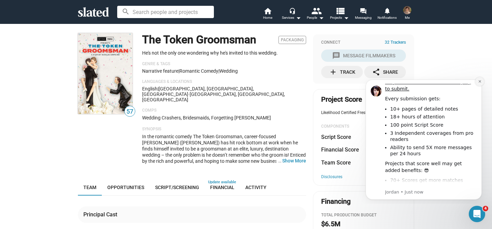
click at [481, 81] on icon "Dismiss notification" at bounding box center [480, 82] width 4 height 4
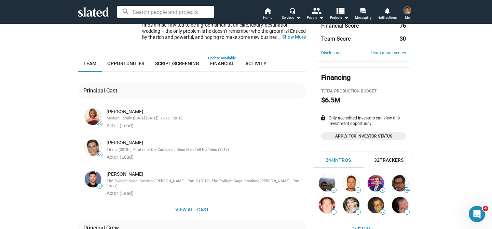
scroll to position [125, 0]
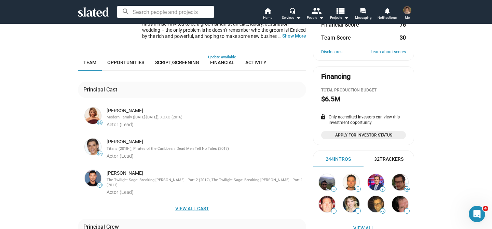
click at [196, 203] on span "View all cast" at bounding box center [191, 209] width 217 height 12
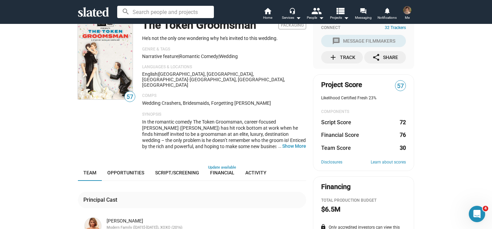
scroll to position [3, 0]
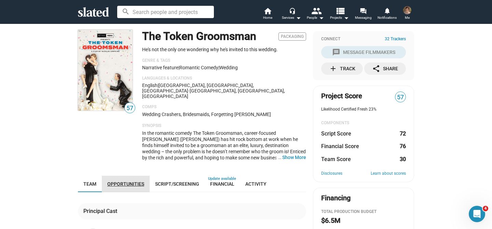
click at [131, 181] on span "Opportunities" at bounding box center [125, 183] width 37 height 5
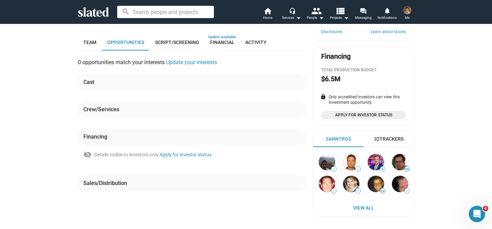
scroll to position [145, 0]
click at [176, 40] on span "Script/Screening" at bounding box center [177, 42] width 44 height 5
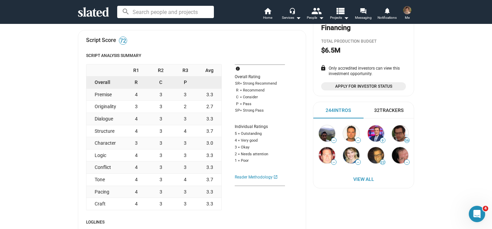
scroll to position [175, 0]
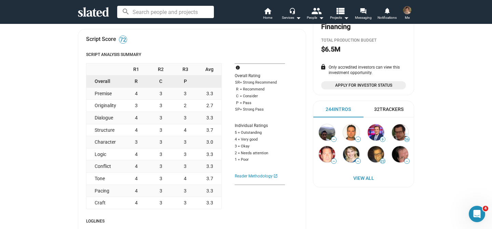
click at [384, 108] on div "32 Trackers" at bounding box center [388, 109] width 29 height 6
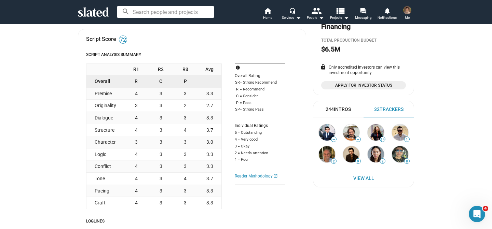
click at [346, 113] on div "244 Intros" at bounding box center [338, 109] width 51 height 16
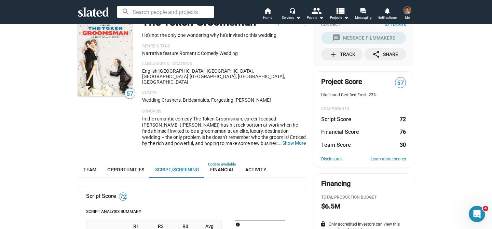
scroll to position [0, 0]
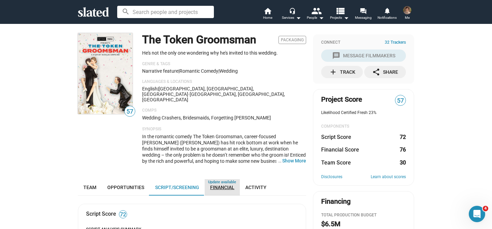
click at [224, 185] on span "Financial" at bounding box center [222, 187] width 24 height 5
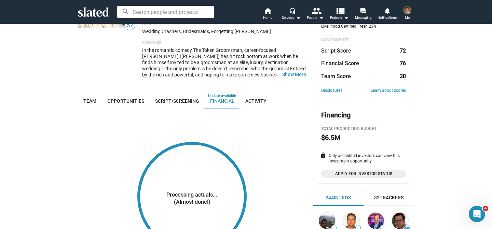
scroll to position [85, 0]
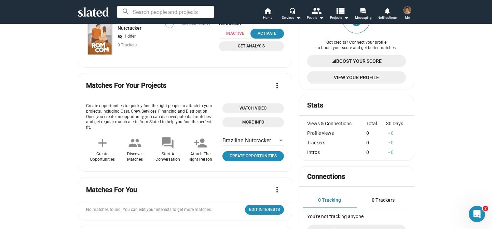
scroll to position [135, 0]
